Goal: Task Accomplishment & Management: Use online tool/utility

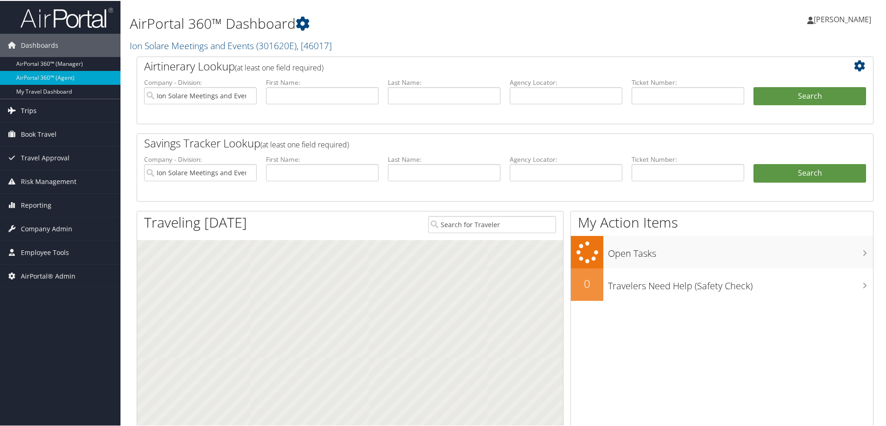
click at [30, 108] on span "Trips" at bounding box center [29, 109] width 16 height 23
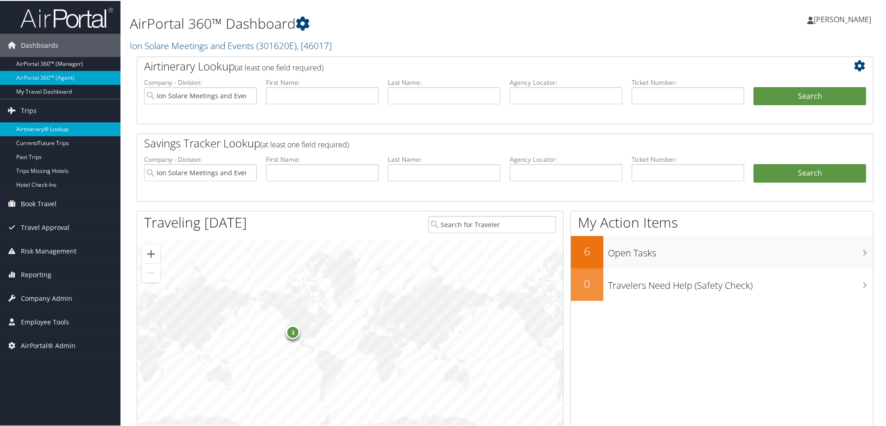
click at [58, 129] on link "Airtinerary® Lookup" at bounding box center [60, 128] width 121 height 14
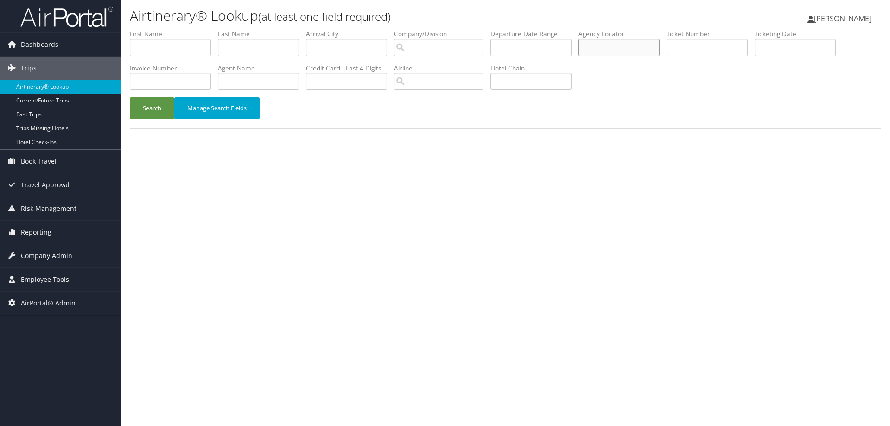
click at [605, 44] on input "text" at bounding box center [618, 47] width 81 height 17
type input "dnbtf3"
click at [164, 107] on button "Search" at bounding box center [152, 108] width 44 height 22
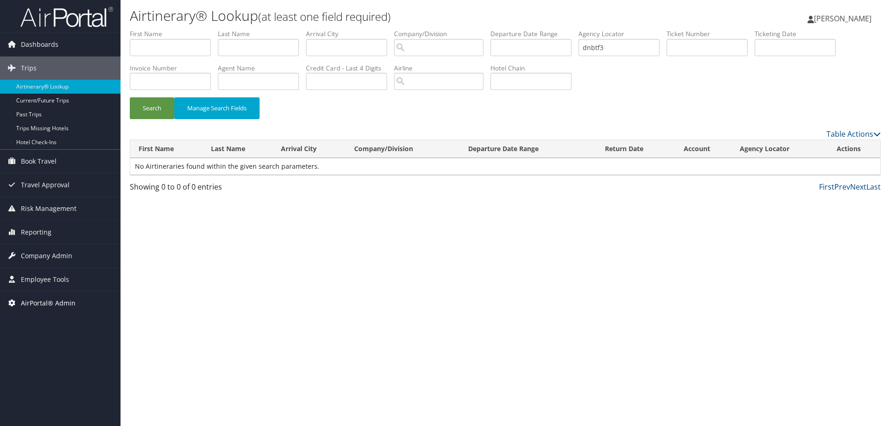
click at [40, 300] on span "AirPortal® Admin" at bounding box center [48, 303] width 55 height 23
click at [40, 320] on link "Airtinerary® Utilities" at bounding box center [60, 322] width 121 height 14
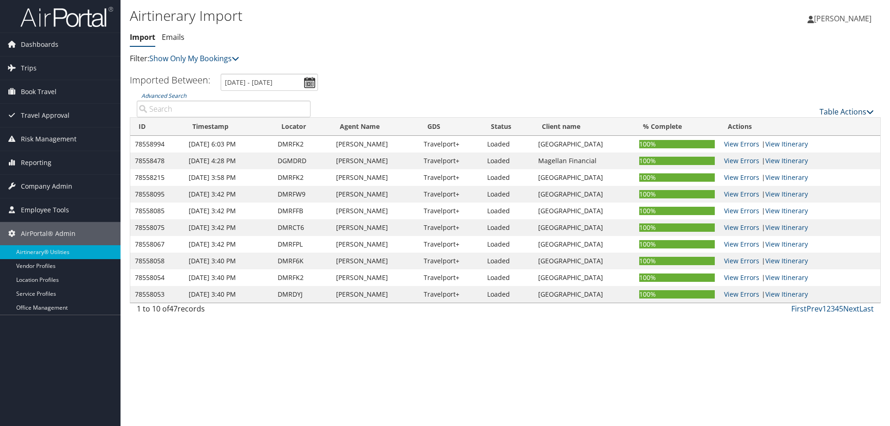
click at [827, 112] on link "Table Actions" at bounding box center [846, 112] width 54 height 10
click at [777, 139] on link "Import Itinerary" at bounding box center [816, 142] width 122 height 16
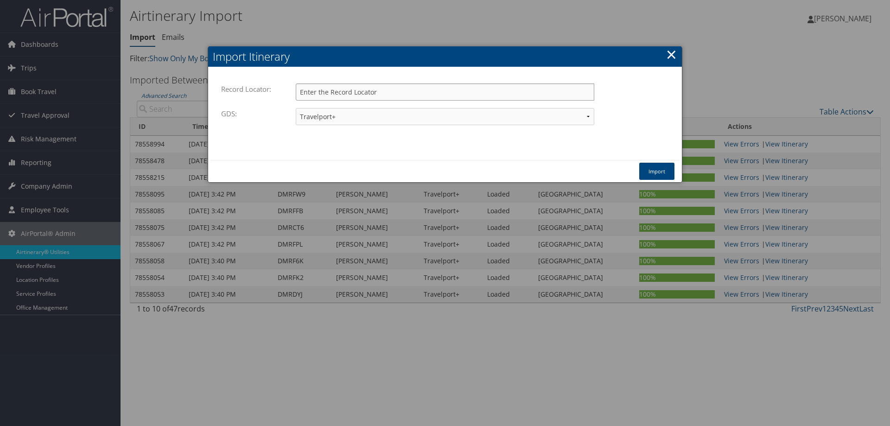
click at [350, 93] on input "Record Locator:" at bounding box center [445, 91] width 298 height 17
type input "dnbtf3"
click at [659, 173] on button "Import" at bounding box center [656, 171] width 35 height 17
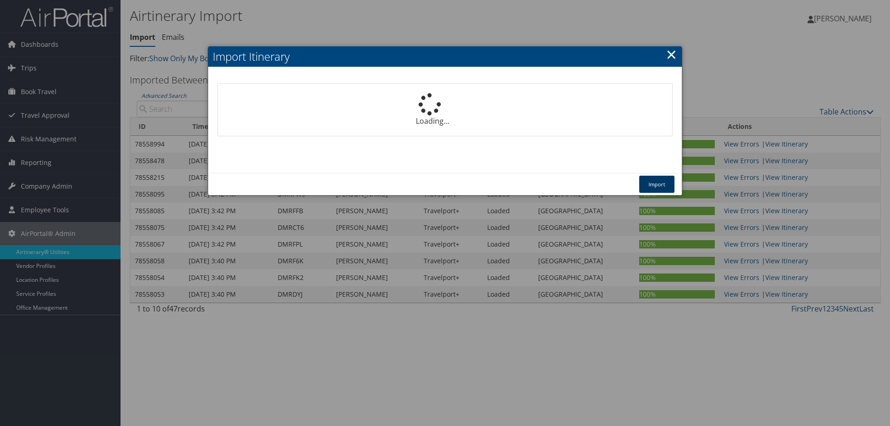
select select "1P"
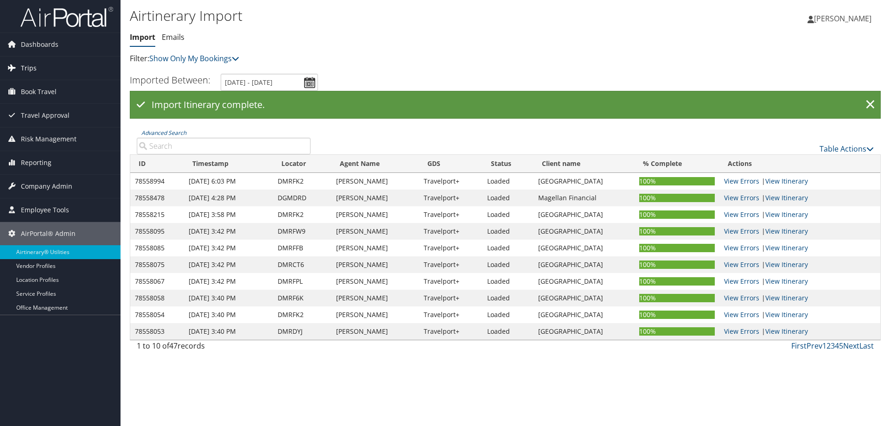
click at [28, 68] on span "Trips" at bounding box center [29, 68] width 16 height 23
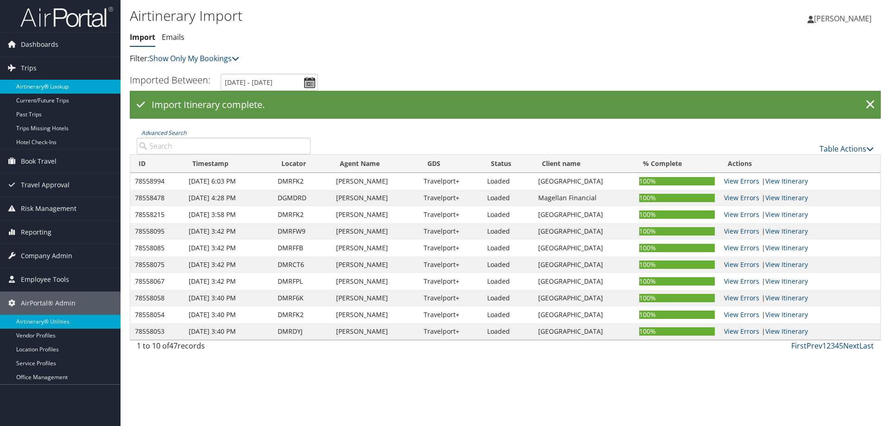
click at [34, 83] on link "Airtinerary® Lookup" at bounding box center [60, 87] width 121 height 14
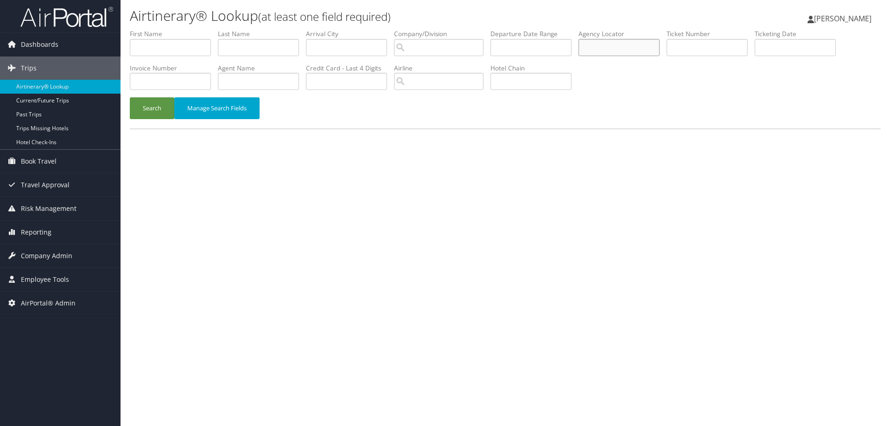
click at [609, 42] on input "text" at bounding box center [618, 47] width 81 height 17
type input "dnbtf3"
click at [156, 101] on button "Search" at bounding box center [152, 108] width 44 height 22
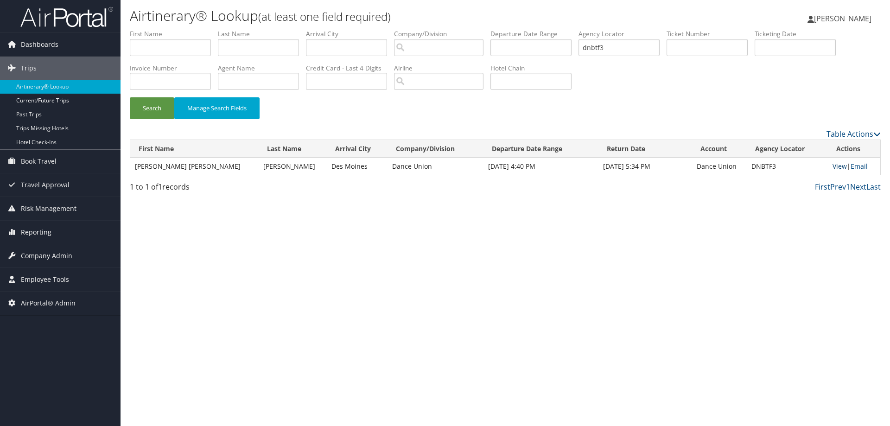
click at [834, 168] on link "View" at bounding box center [839, 166] width 14 height 9
click at [37, 279] on span "Employee Tools" at bounding box center [45, 279] width 48 height 23
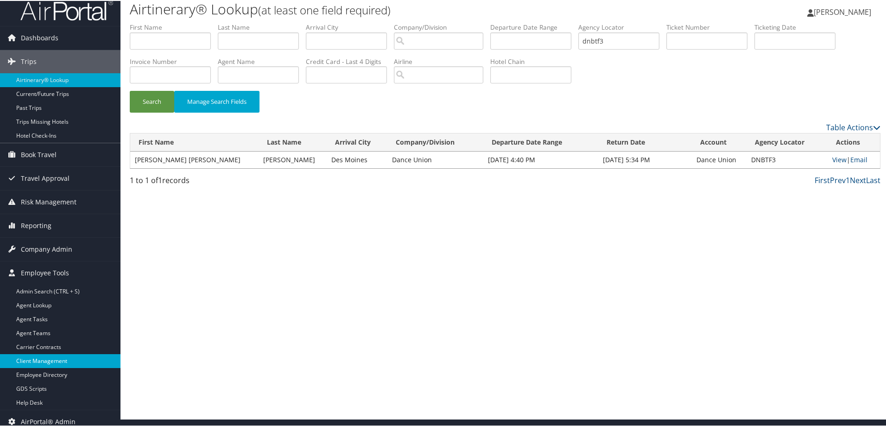
scroll to position [14, 0]
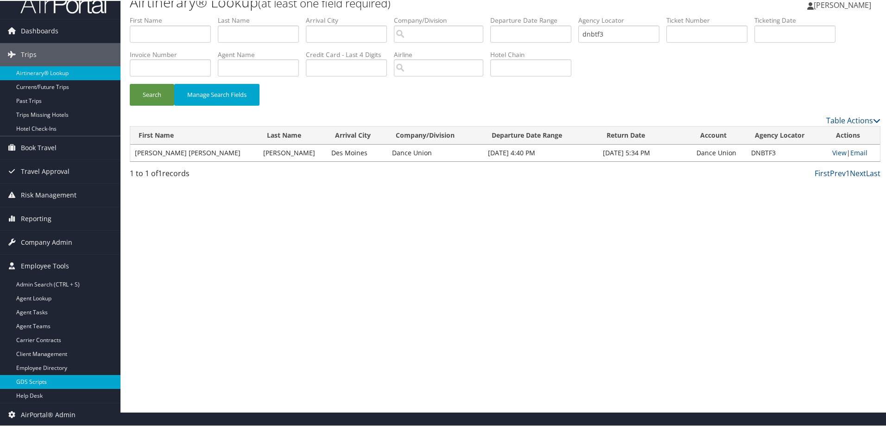
click at [36, 380] on link "GDS Scripts" at bounding box center [60, 381] width 121 height 14
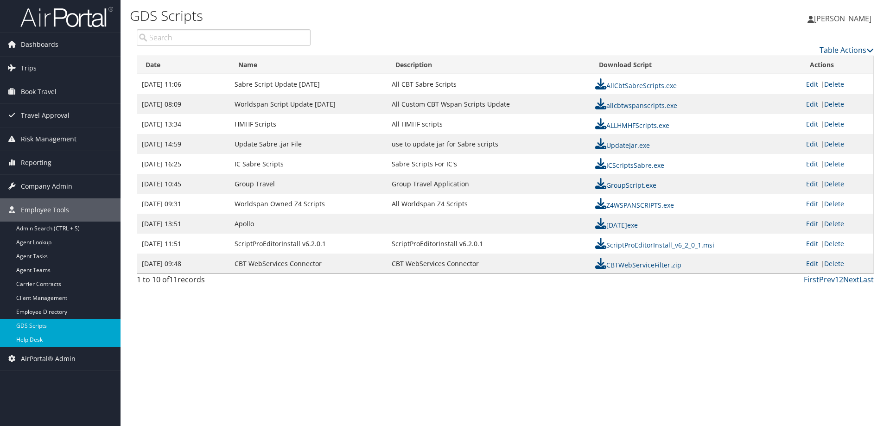
click at [29, 338] on link "Help Desk" at bounding box center [60, 340] width 121 height 14
click at [33, 338] on link "Help Desk" at bounding box center [60, 340] width 121 height 14
